Goal: Find specific page/section: Find specific page/section

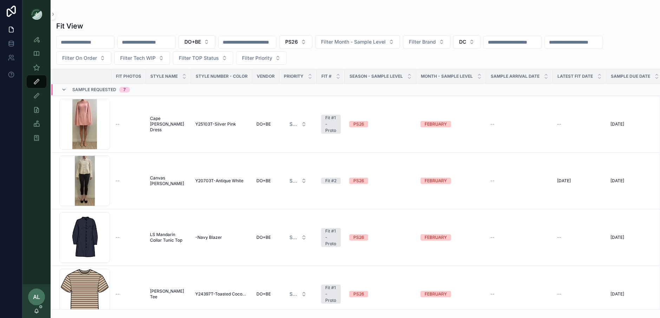
click at [390, 14] on div "scrollable content" at bounding box center [355, 14] width 598 height 6
click at [155, 40] on input "scrollable content" at bounding box center [147, 42] width 58 height 10
click at [32, 81] on div "Fit View" at bounding box center [36, 81] width 11 height 11
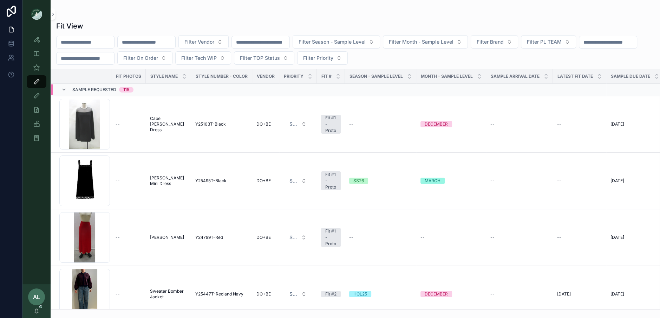
click at [158, 41] on input "scrollable content" at bounding box center [147, 42] width 58 height 10
type input "*****"
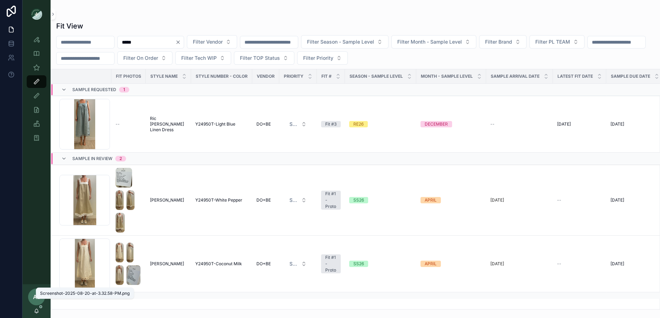
click at [64, 295] on div "Screenshot-2025-08-20-at-3.32.58-PM.png" at bounding box center [85, 293] width 90 height 6
click at [65, 292] on icon "scrollable content" at bounding box center [64, 295] width 6 height 6
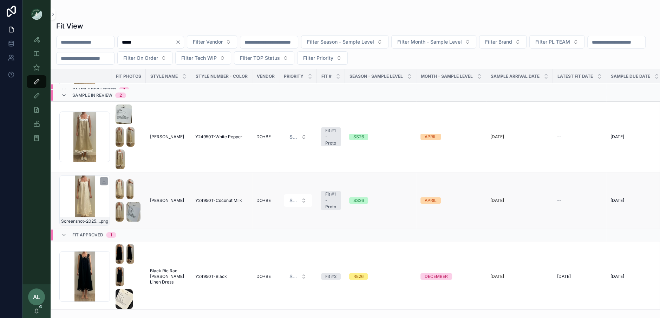
scroll to position [64, 0]
click at [108, 275] on div "Screenshot-2025-07-24-at-11.17.13-AM .png" at bounding box center [84, 276] width 51 height 51
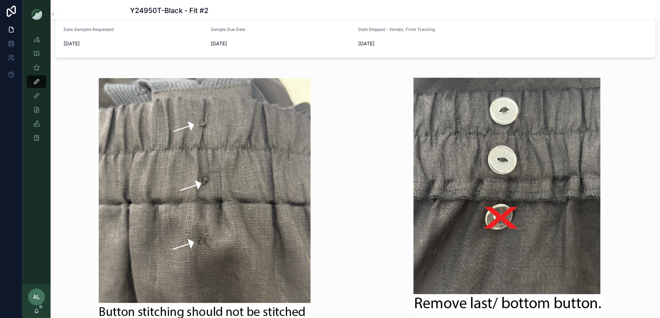
scroll to position [570, 0]
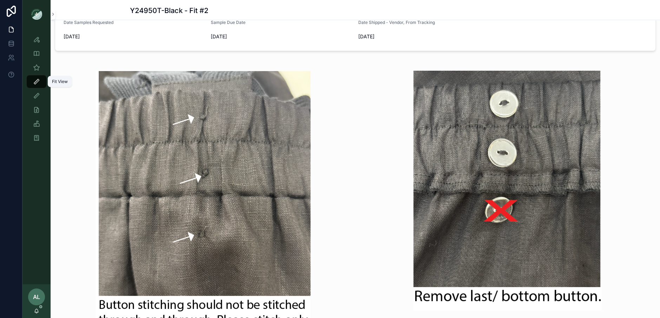
click at [32, 83] on div "Fit View" at bounding box center [36, 81] width 11 height 11
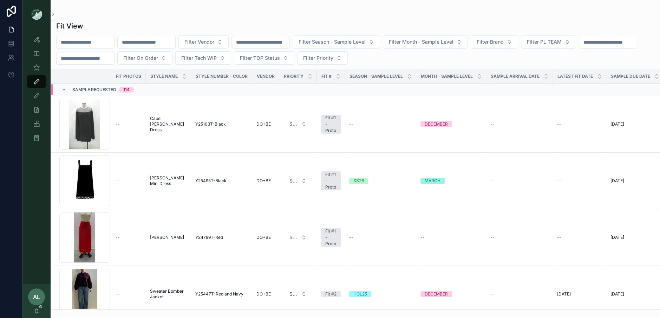
click at [167, 38] on input "scrollable content" at bounding box center [147, 42] width 58 height 10
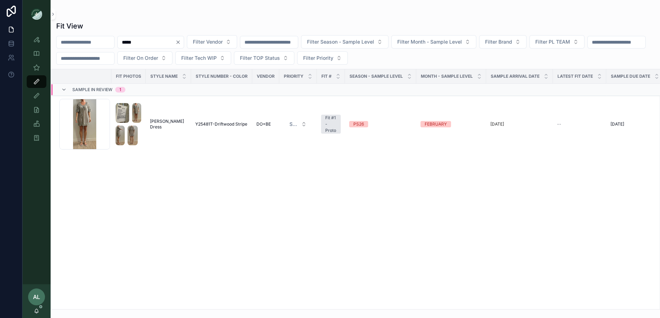
type input "*****"
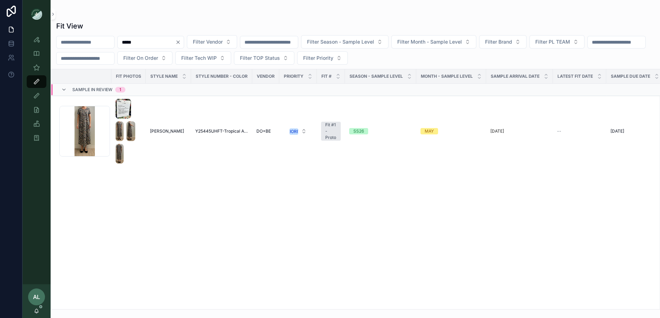
click at [180, 42] on icon "Clear" at bounding box center [178, 42] width 3 height 3
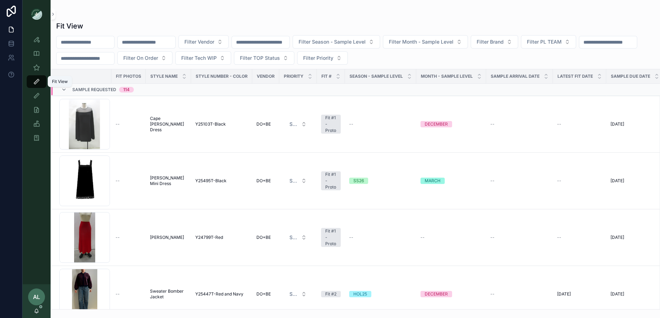
click at [35, 81] on icon "scrollable content" at bounding box center [36, 81] width 7 height 7
click at [281, 14] on div "scrollable content" at bounding box center [355, 14] width 598 height 6
